Goal: Complete application form: Complete application form

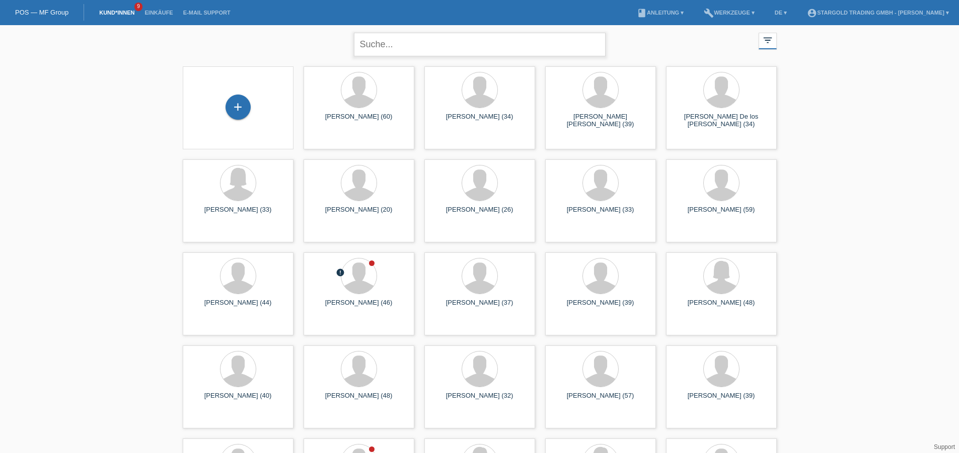
click at [425, 36] on input "text" at bounding box center [480, 45] width 252 height 24
type input "S"
click at [524, 34] on input "text" at bounding box center [480, 45] width 252 height 24
type input "A"
type input "Allesandro"
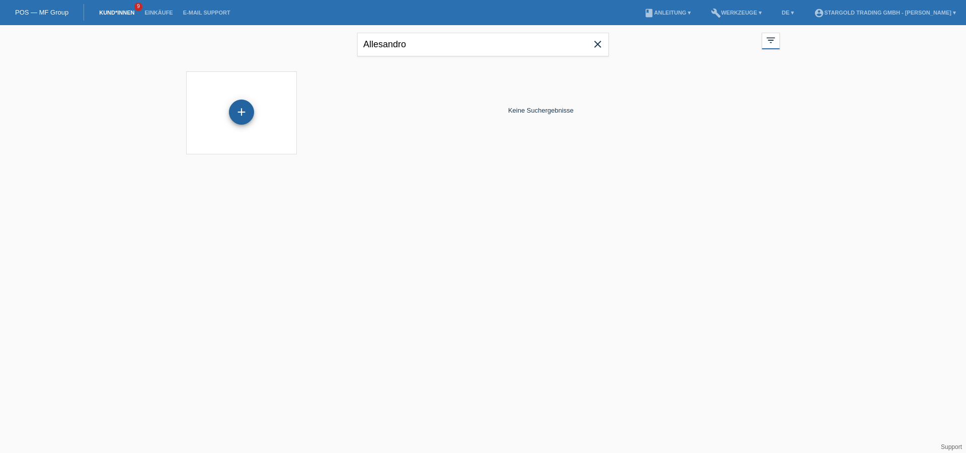
click at [250, 113] on div "+" at bounding box center [241, 112] width 25 height 25
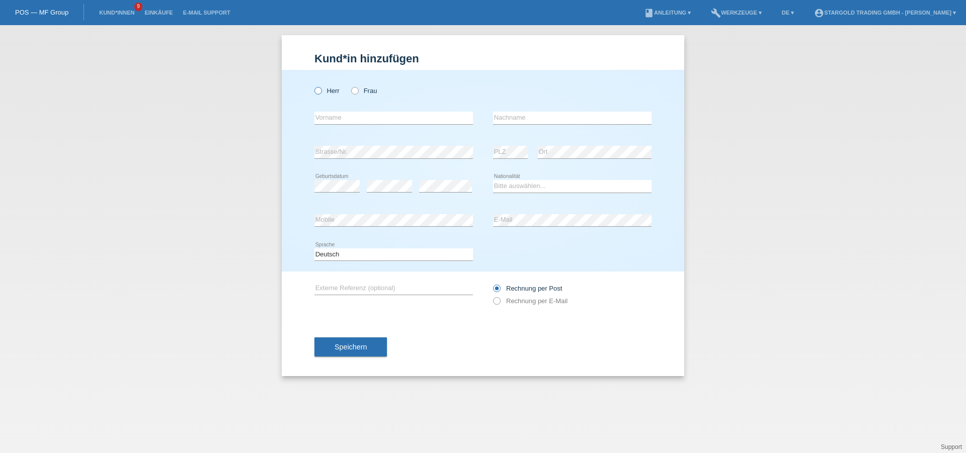
click at [313, 86] on icon at bounding box center [313, 86] width 0 height 0
click at [318, 89] on input "Herr" at bounding box center [318, 90] width 7 height 7
radio input "true"
